Goal: Complete application form

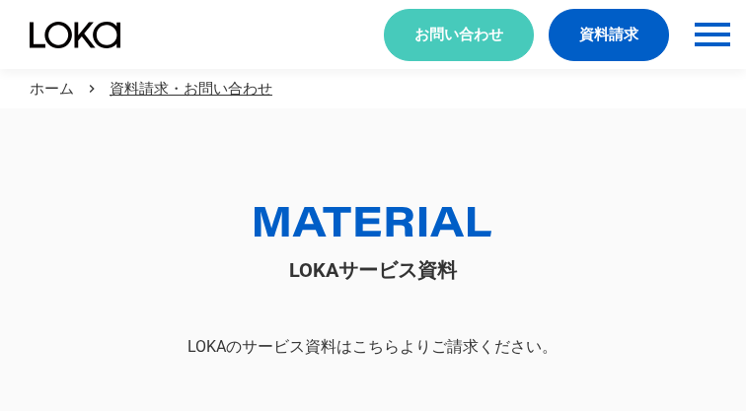
scroll to position [109, 0]
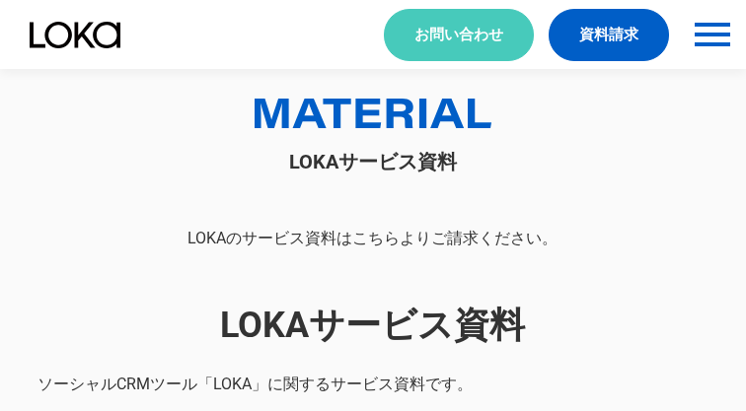
select select "その他"
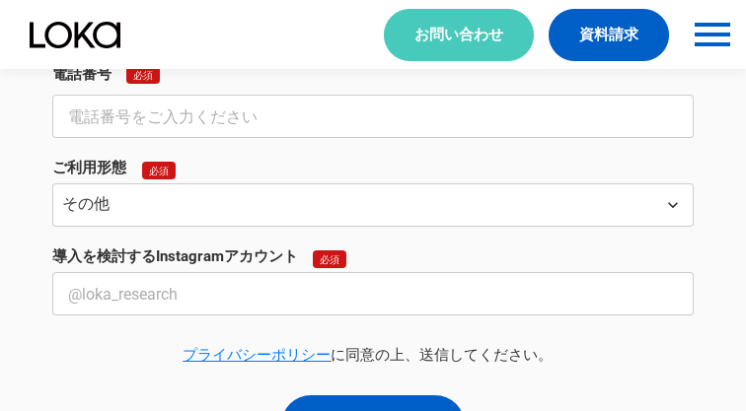
select select "その他"
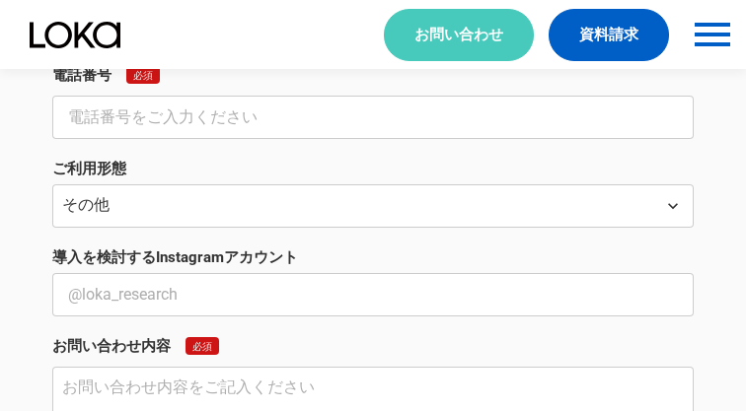
scroll to position [739, 0]
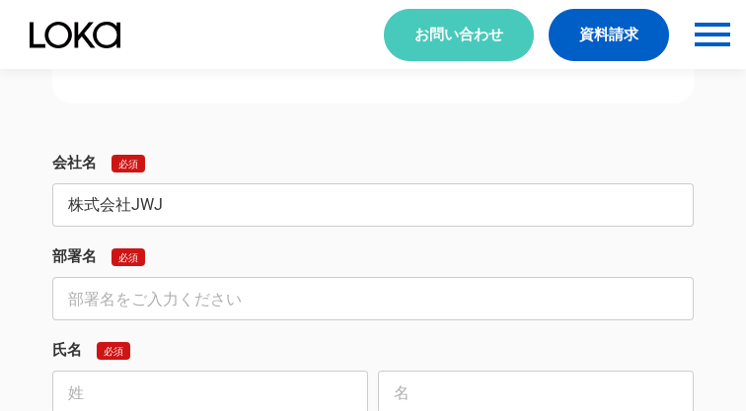
type input "株式会社JWJ"
type input "インバウンド対策事業部"
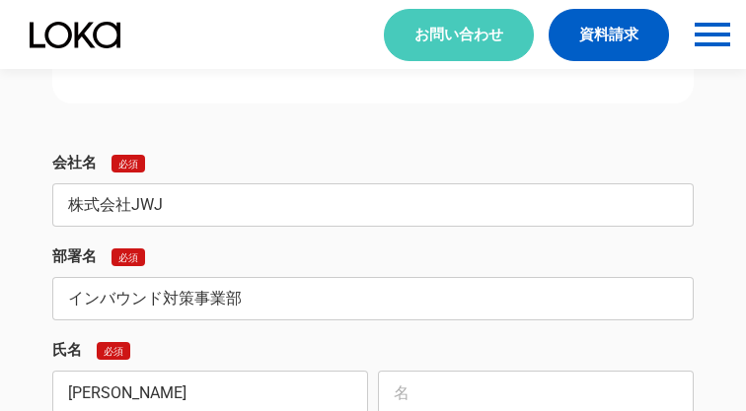
scroll to position [742, 0]
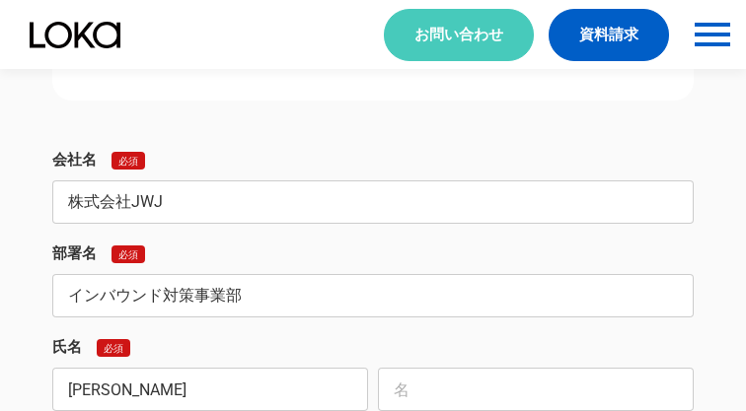
type input "[PERSON_NAME]"
type input "実紅"
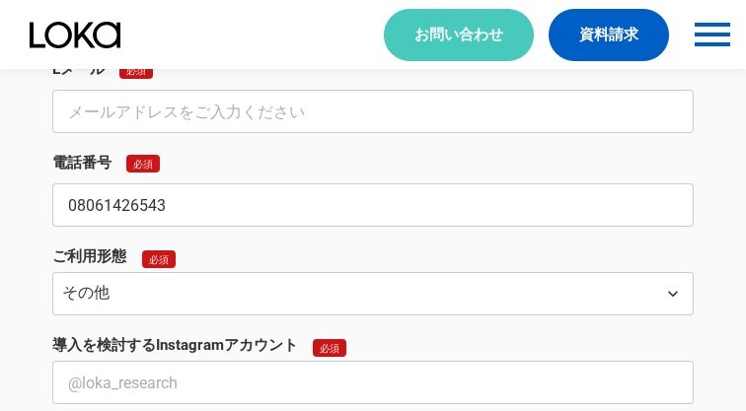
type input "08061426543"
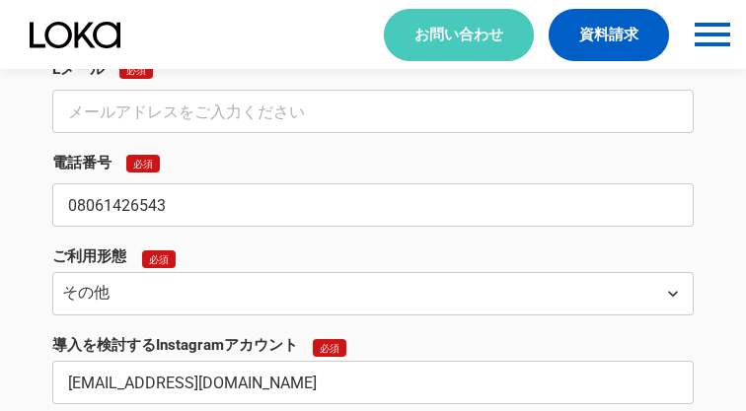
type input "[EMAIL_ADDRESS][DOMAIN_NAME]"
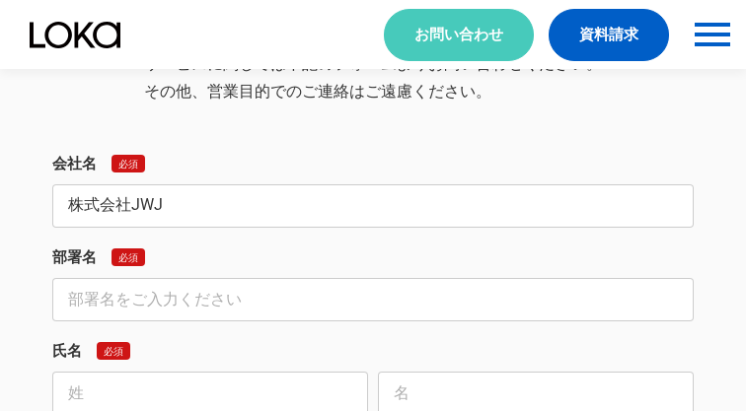
type input "株式会社JWJ"
type input "インバウンド対策事業部"
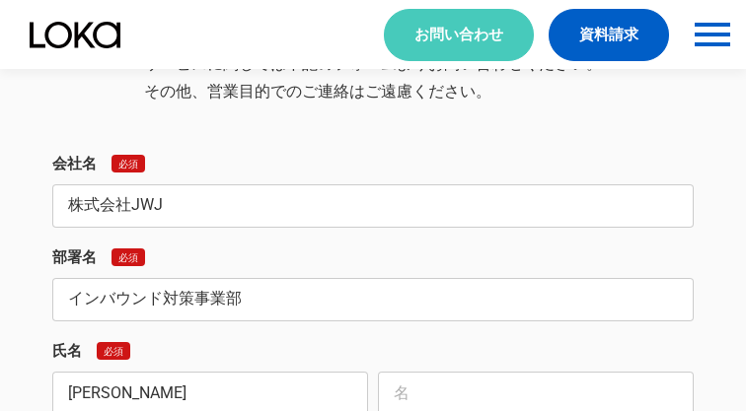
scroll to position [1846, 0]
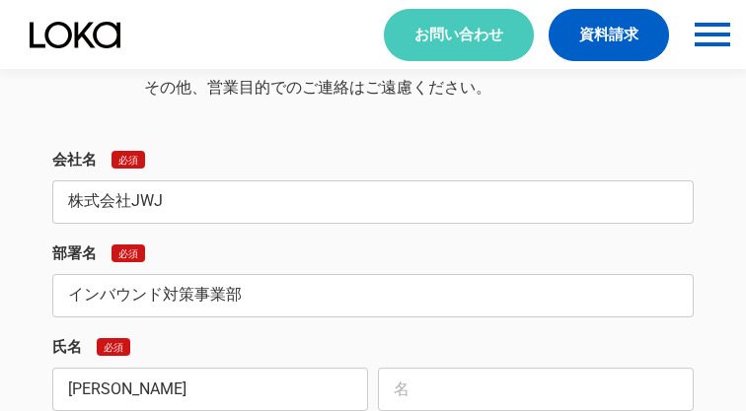
type input "[PERSON_NAME]"
type input "実紅"
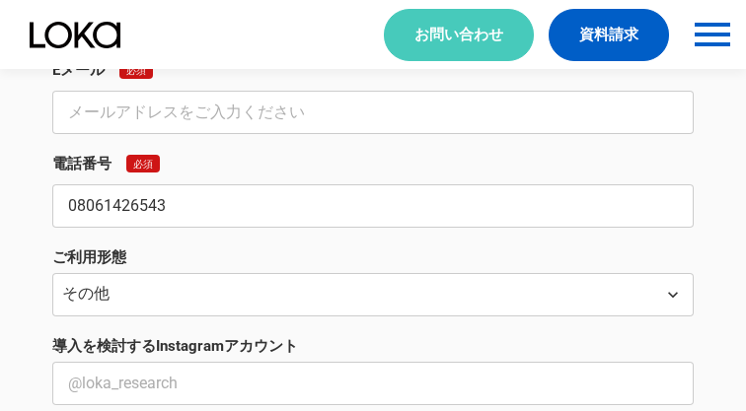
type input "08061426543"
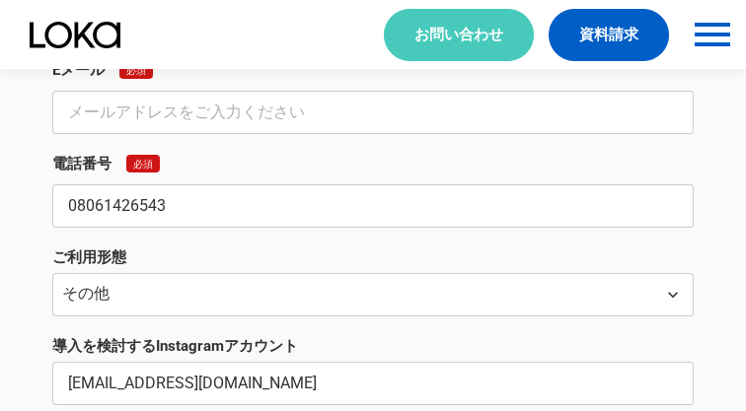
type input "[EMAIL_ADDRESS][DOMAIN_NAME]"
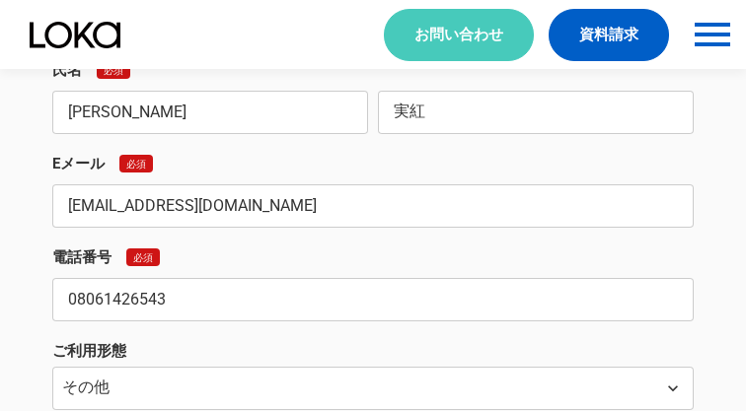
type input "[EMAIL_ADDRESS][DOMAIN_NAME]"
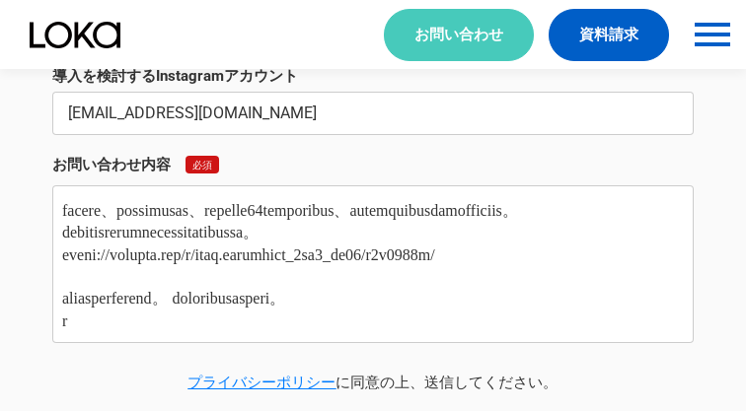
type textarea "lore・ipsumdo　sitam consecteturad。elitSEDdoeiusmodt。 inc、utlaboreetdoloremagnaal…"
